Goal: Task Accomplishment & Management: Manage account settings

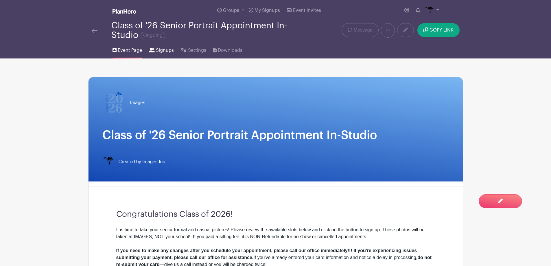
click at [164, 50] on span "Signups" at bounding box center [165, 50] width 18 height 7
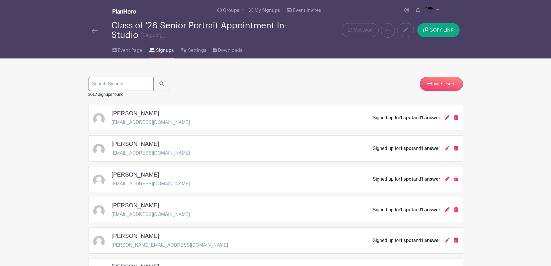
click at [132, 81] on input "search" at bounding box center [120, 84] width 65 height 14
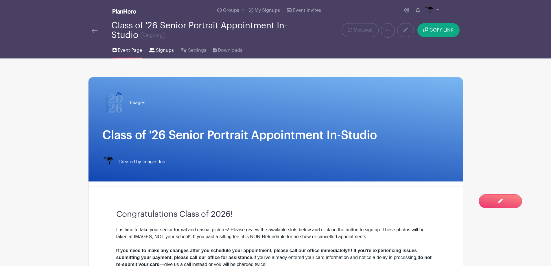
click at [166, 52] on span "Signups" at bounding box center [165, 50] width 18 height 7
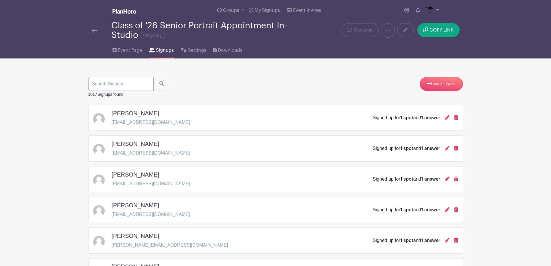
click at [138, 83] on input "search" at bounding box center [120, 84] width 65 height 14
type input "lindl"
click at [153, 77] on button "submit" at bounding box center [161, 84] width 17 height 14
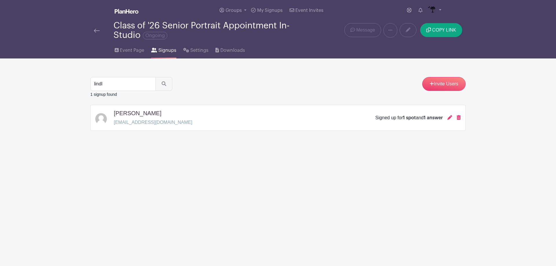
click at [445, 116] on div "Signed up for 1 spot and 1 answer" at bounding box center [417, 117] width 85 height 7
click at [450, 118] on icon at bounding box center [449, 117] width 5 height 5
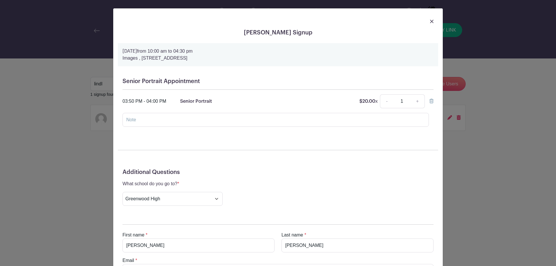
click at [429, 102] on icon at bounding box center [431, 101] width 4 height 5
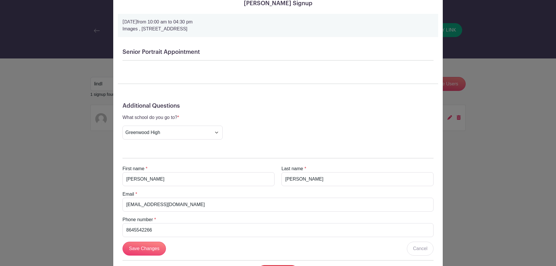
scroll to position [60, 0]
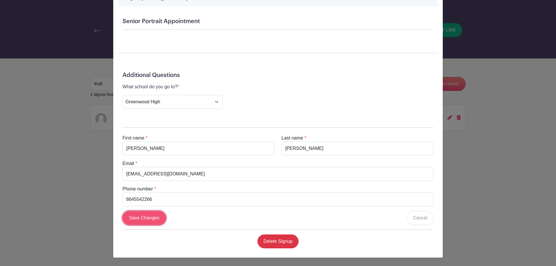
click at [141, 219] on input "Save Changes" at bounding box center [143, 218] width 43 height 14
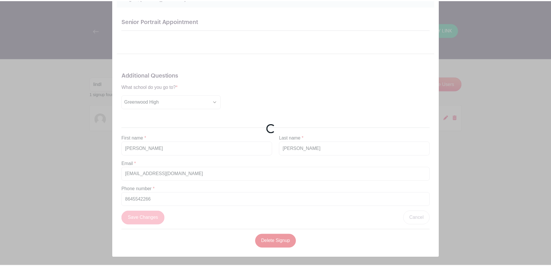
scroll to position [0, 0]
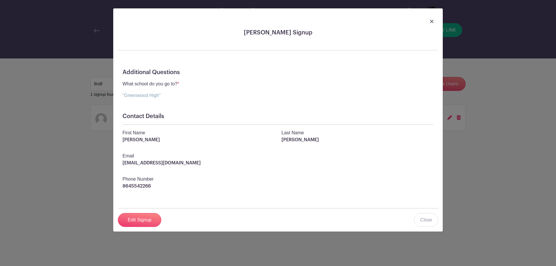
click at [431, 22] on img at bounding box center [431, 21] width 3 height 3
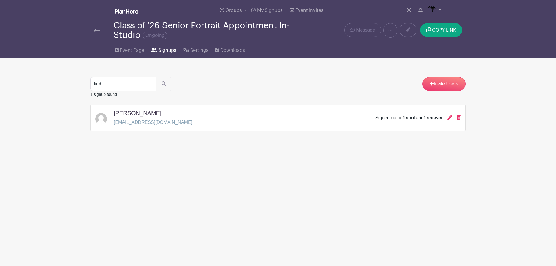
click at [102, 34] on div at bounding box center [104, 30] width 20 height 7
click at [117, 53] on link "Event Page" at bounding box center [130, 49] width 30 height 19
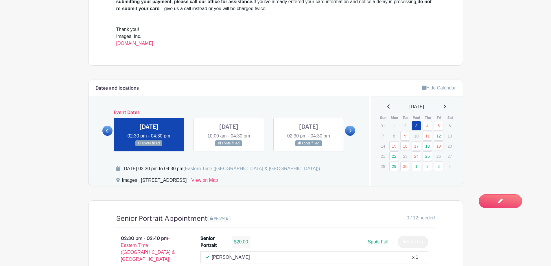
scroll to position [261, 0]
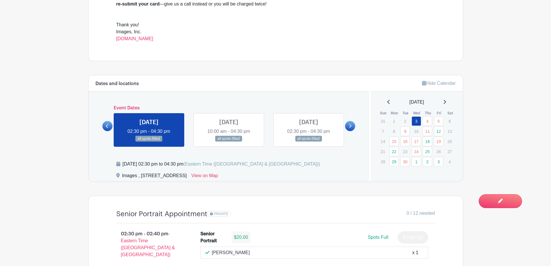
click at [346, 128] on link at bounding box center [350, 126] width 10 height 10
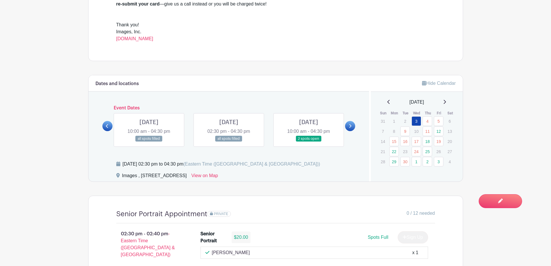
click at [309, 142] on link at bounding box center [309, 142] width 0 height 0
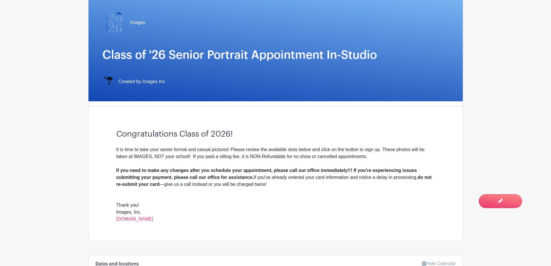
scroll to position [203, 0]
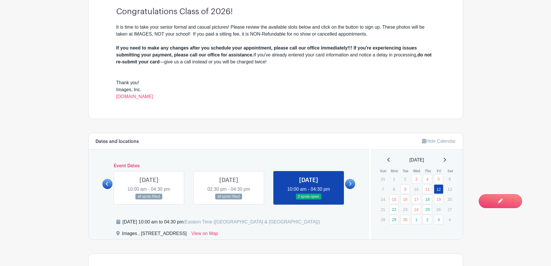
click at [107, 186] on icon at bounding box center [107, 184] width 3 height 4
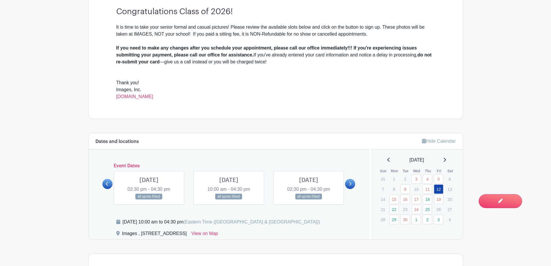
click at [149, 200] on link at bounding box center [149, 200] width 0 height 0
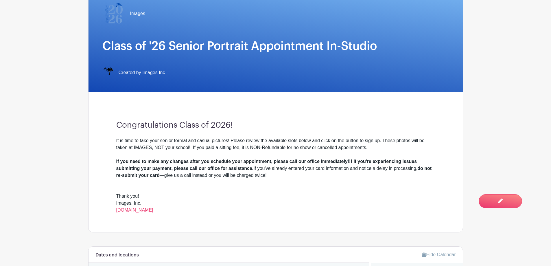
scroll to position [87, 0]
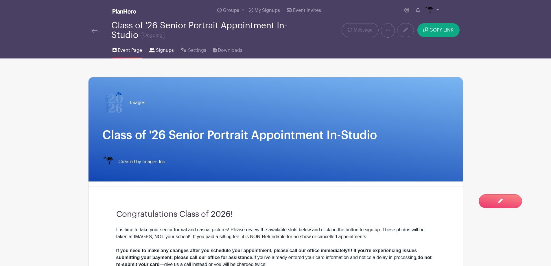
click at [170, 50] on span "Signups" at bounding box center [165, 50] width 18 height 7
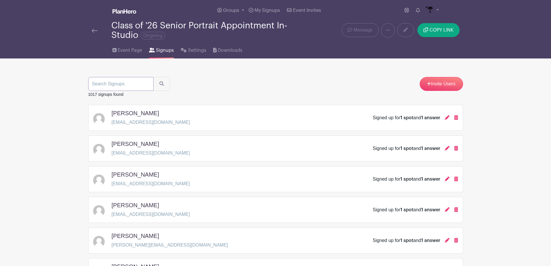
click at [142, 83] on input "search" at bounding box center [120, 84] width 65 height 14
type input "adams"
click at [153, 77] on button "submit" at bounding box center [161, 84] width 17 height 14
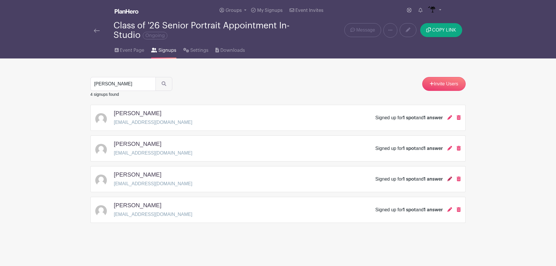
click at [449, 179] on icon at bounding box center [449, 179] width 5 height 5
